Goal: Task Accomplishment & Management: Use online tool/utility

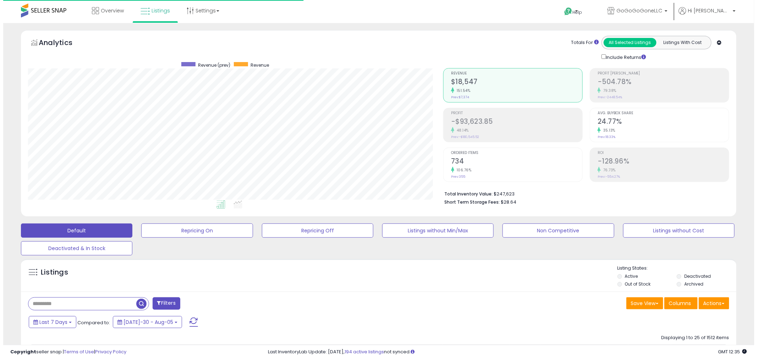
scroll to position [145, 415]
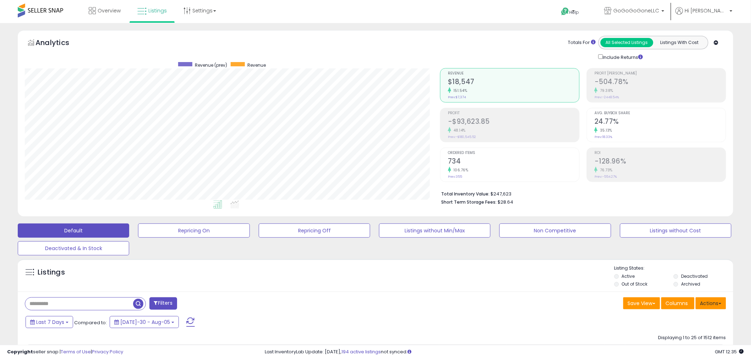
click at [711, 307] on button "Actions" at bounding box center [710, 303] width 31 height 12
click at [693, 319] on link "Import" at bounding box center [682, 318] width 78 height 11
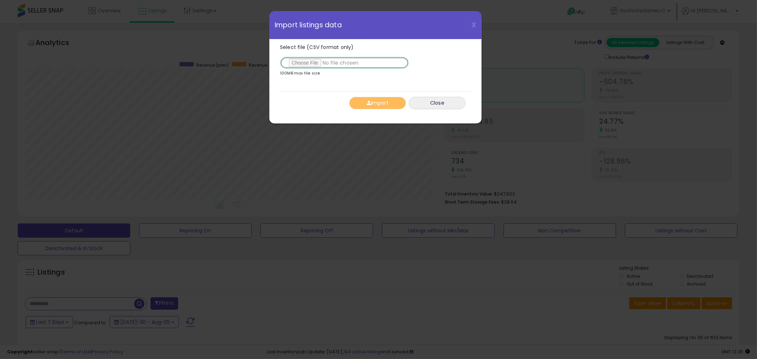
click at [318, 64] on input "Select file (CSV format only)" at bounding box center [344, 63] width 129 height 12
type input "**********"
click at [391, 102] on button "Import" at bounding box center [377, 103] width 57 height 12
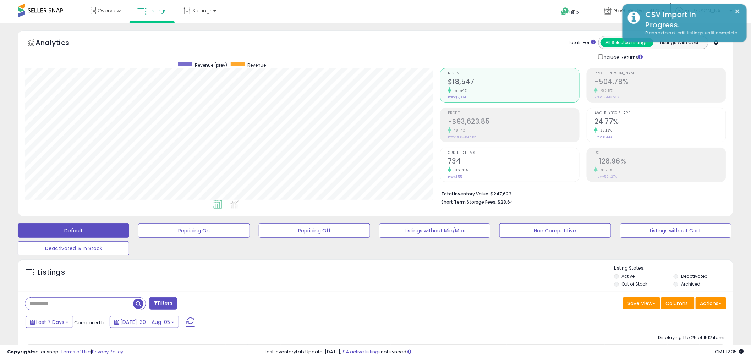
scroll to position [354688, 354418]
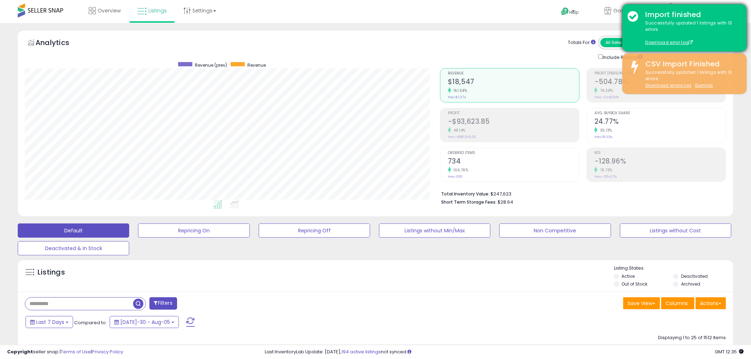
click at [670, 39] on div "Successfully updated 1 listings with 13 errors. Download error log" at bounding box center [690, 33] width 101 height 26
click at [658, 41] on link "Download error log" at bounding box center [669, 42] width 48 height 6
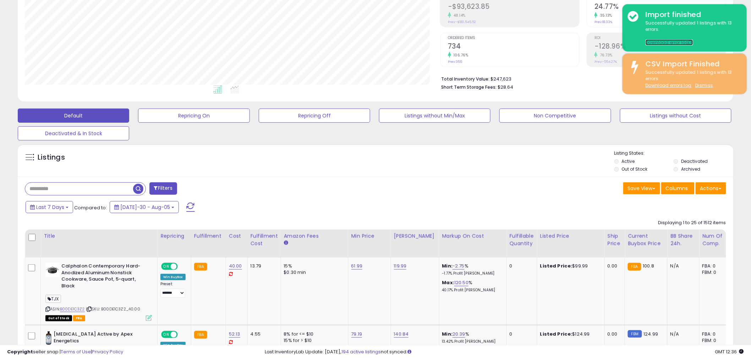
scroll to position [118, 0]
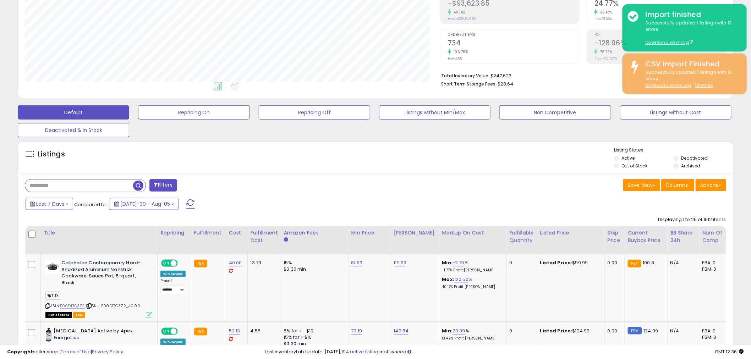
click at [92, 186] on input "text" at bounding box center [79, 186] width 108 height 12
paste input "**********"
type input "**********"
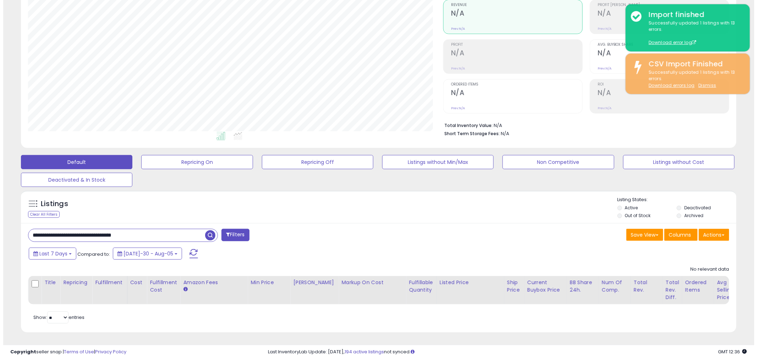
scroll to position [75, 0]
click at [210, 231] on span "button" at bounding box center [207, 235] width 10 height 10
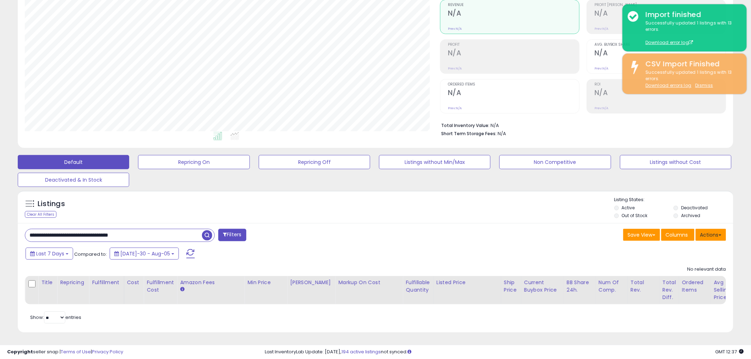
click at [711, 232] on button "Actions" at bounding box center [710, 235] width 31 height 12
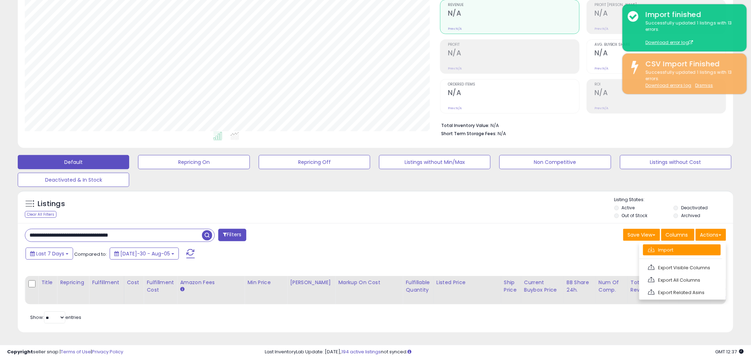
click at [679, 244] on link "Import" at bounding box center [682, 249] width 78 height 11
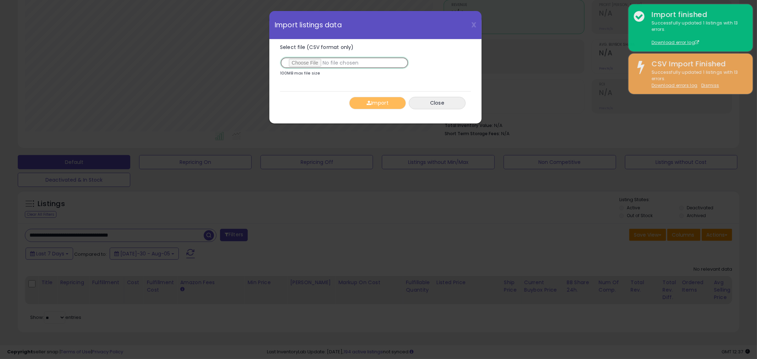
click at [313, 61] on input "Select file (CSV format only)" at bounding box center [344, 63] width 129 height 12
type input "**********"
drag, startPoint x: 385, startPoint y: 105, endPoint x: 375, endPoint y: 101, distance: 10.2
click at [384, 105] on button "Import" at bounding box center [377, 103] width 57 height 12
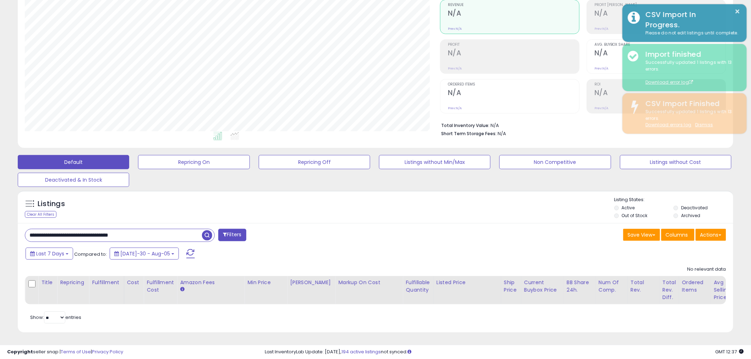
scroll to position [354688, 354418]
